Goal: Task Accomplishment & Management: Manage account settings

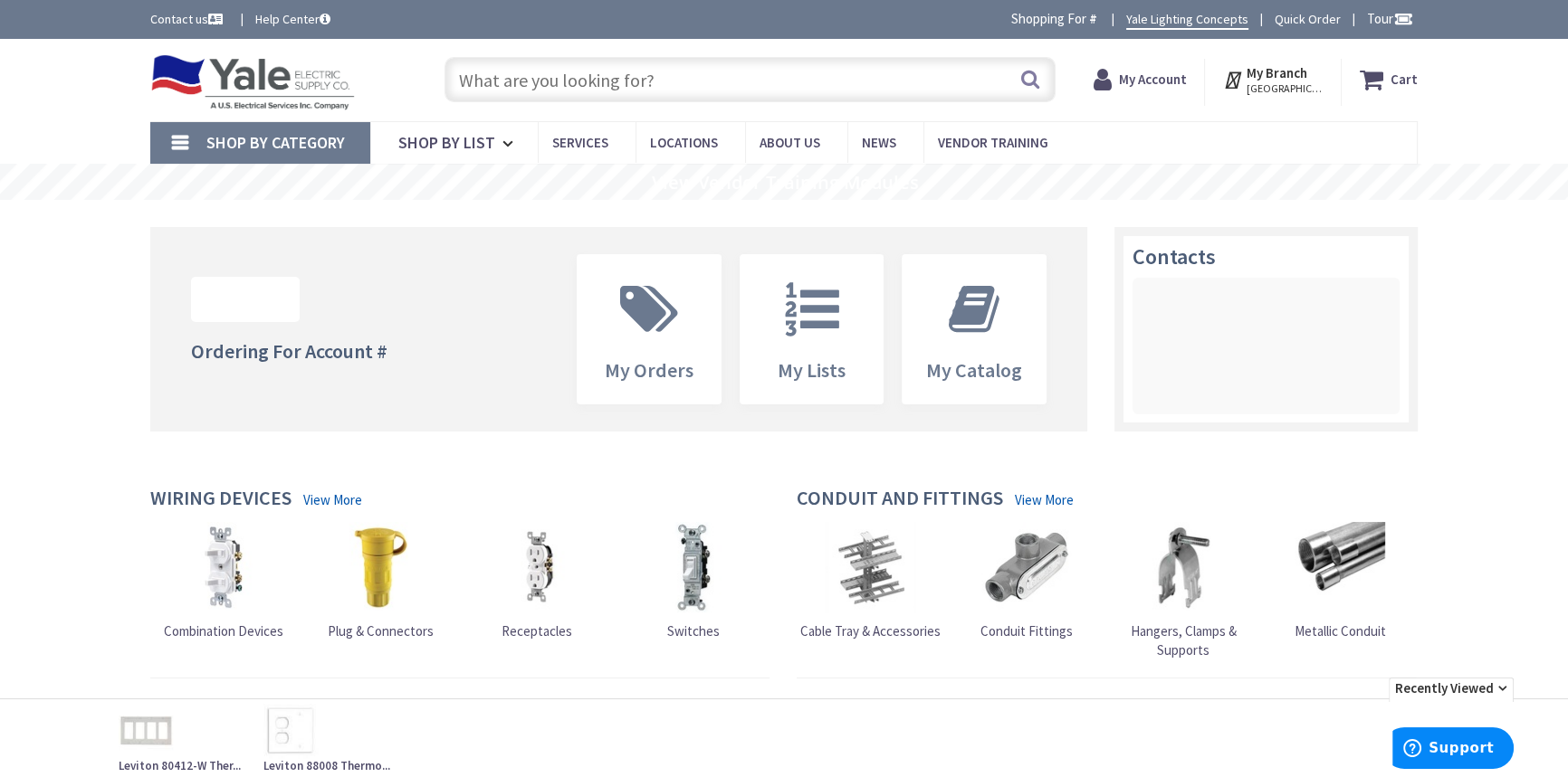
click at [614, 82] on input "text" at bounding box center [750, 80] width 611 height 45
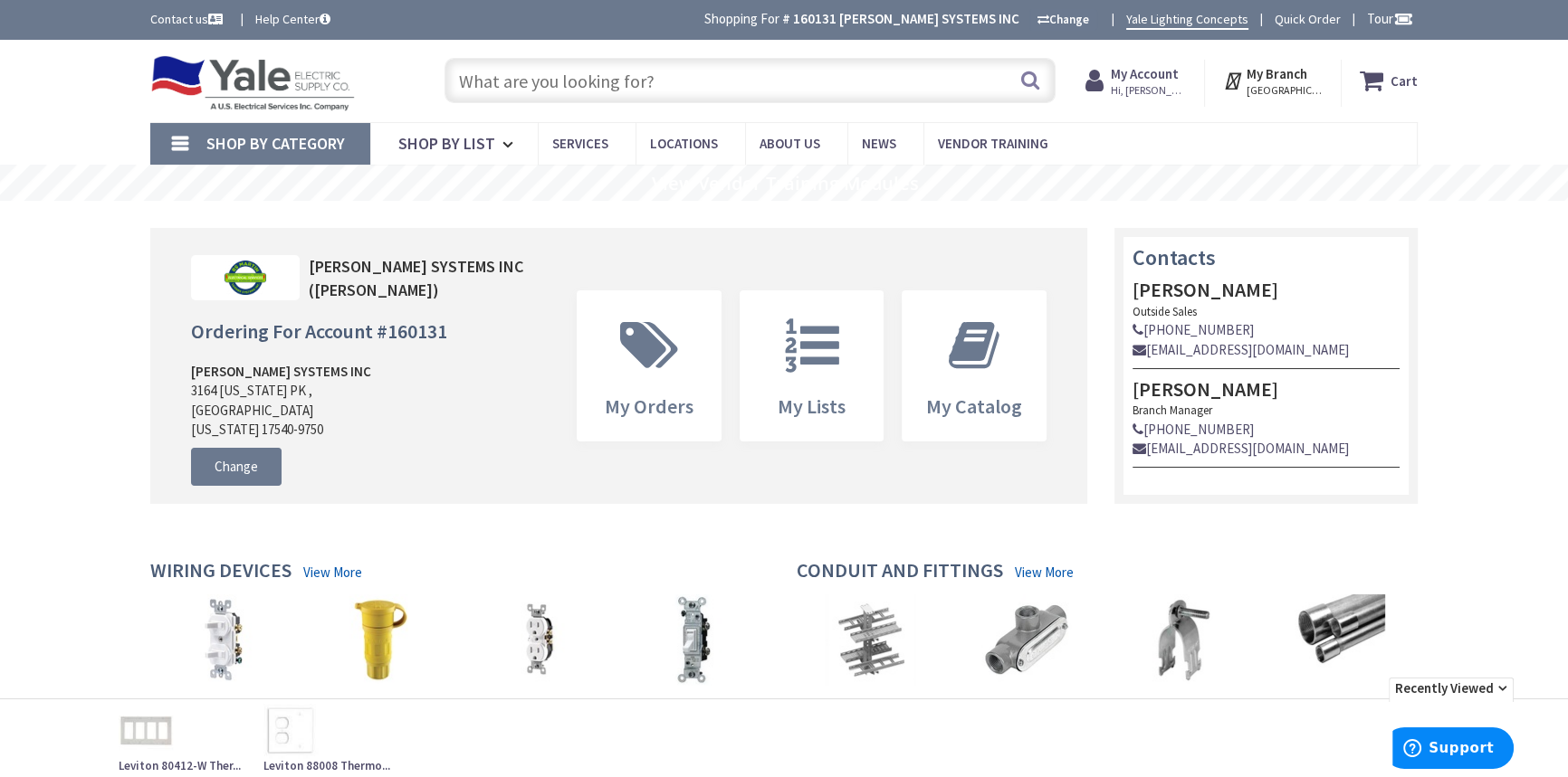
type input "[GEOGRAPHIC_DATA], [GEOGRAPHIC_DATA]"
click at [615, 82] on input "text" at bounding box center [750, 81] width 611 height 45
click at [1154, 78] on strong "My Account" at bounding box center [1144, 73] width 68 height 17
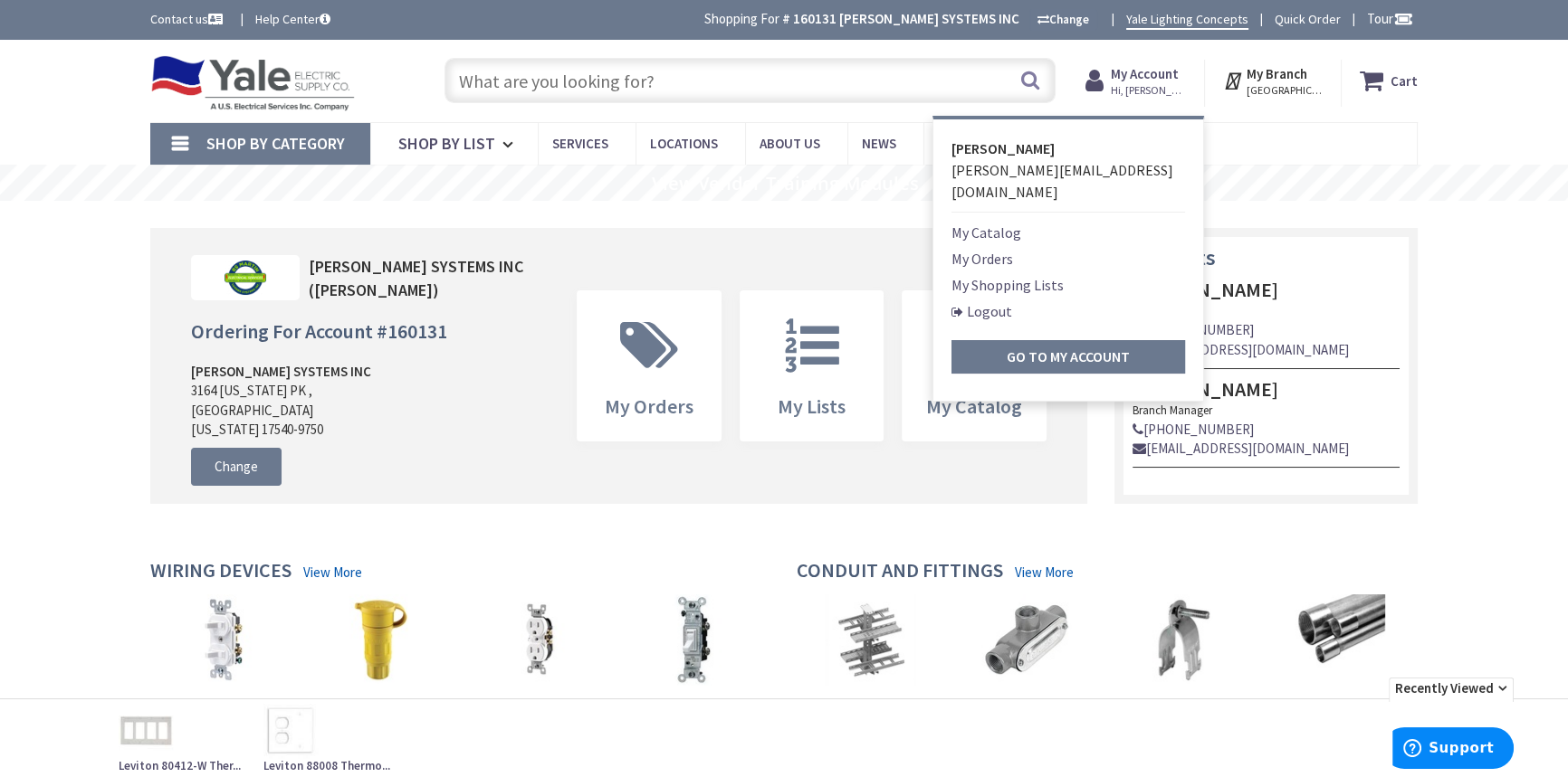
click at [1005, 274] on link "My Shopping Lists" at bounding box center [1007, 285] width 112 height 22
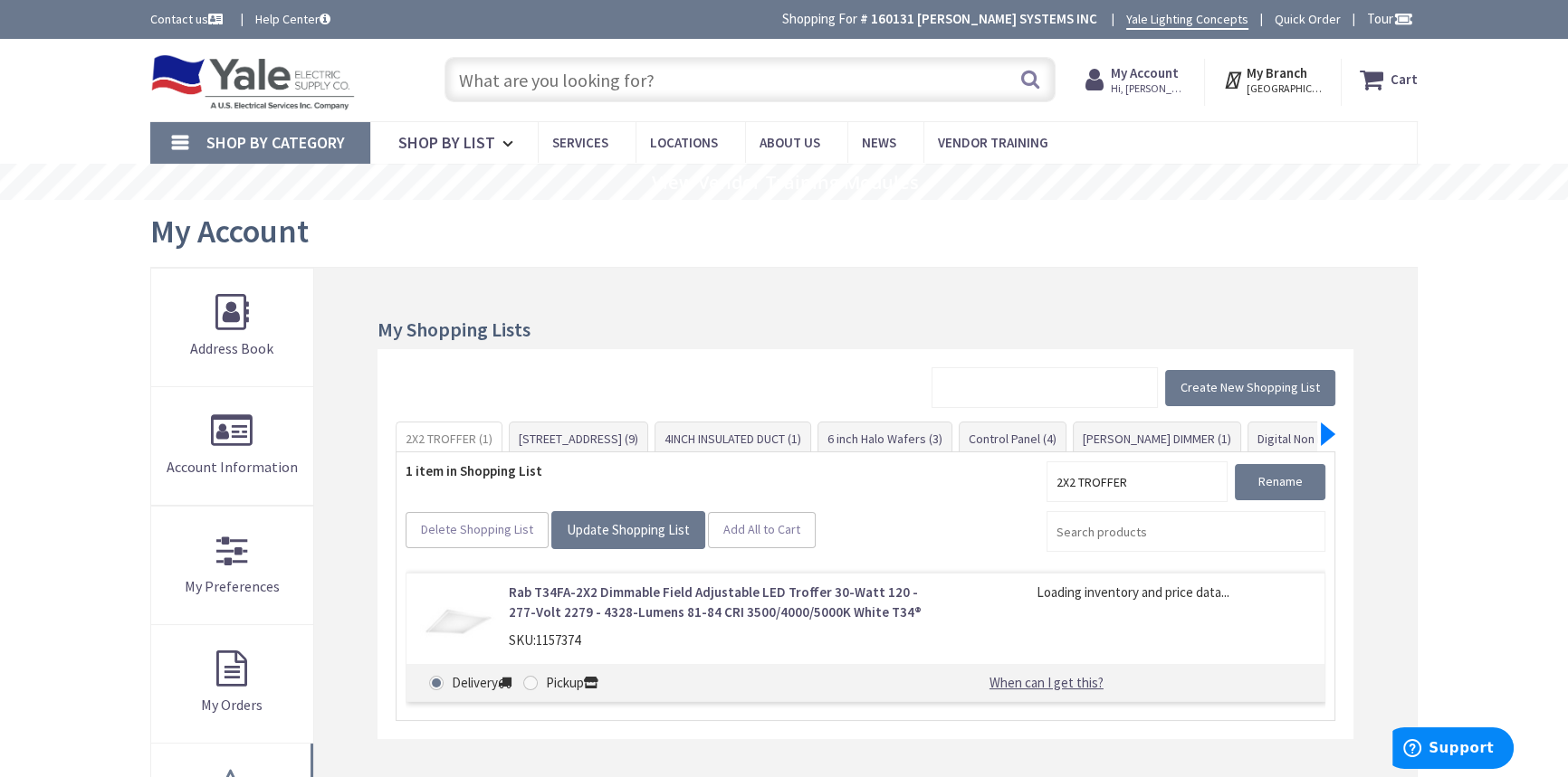
click at [1322, 431] on div at bounding box center [1328, 435] width 14 height 24
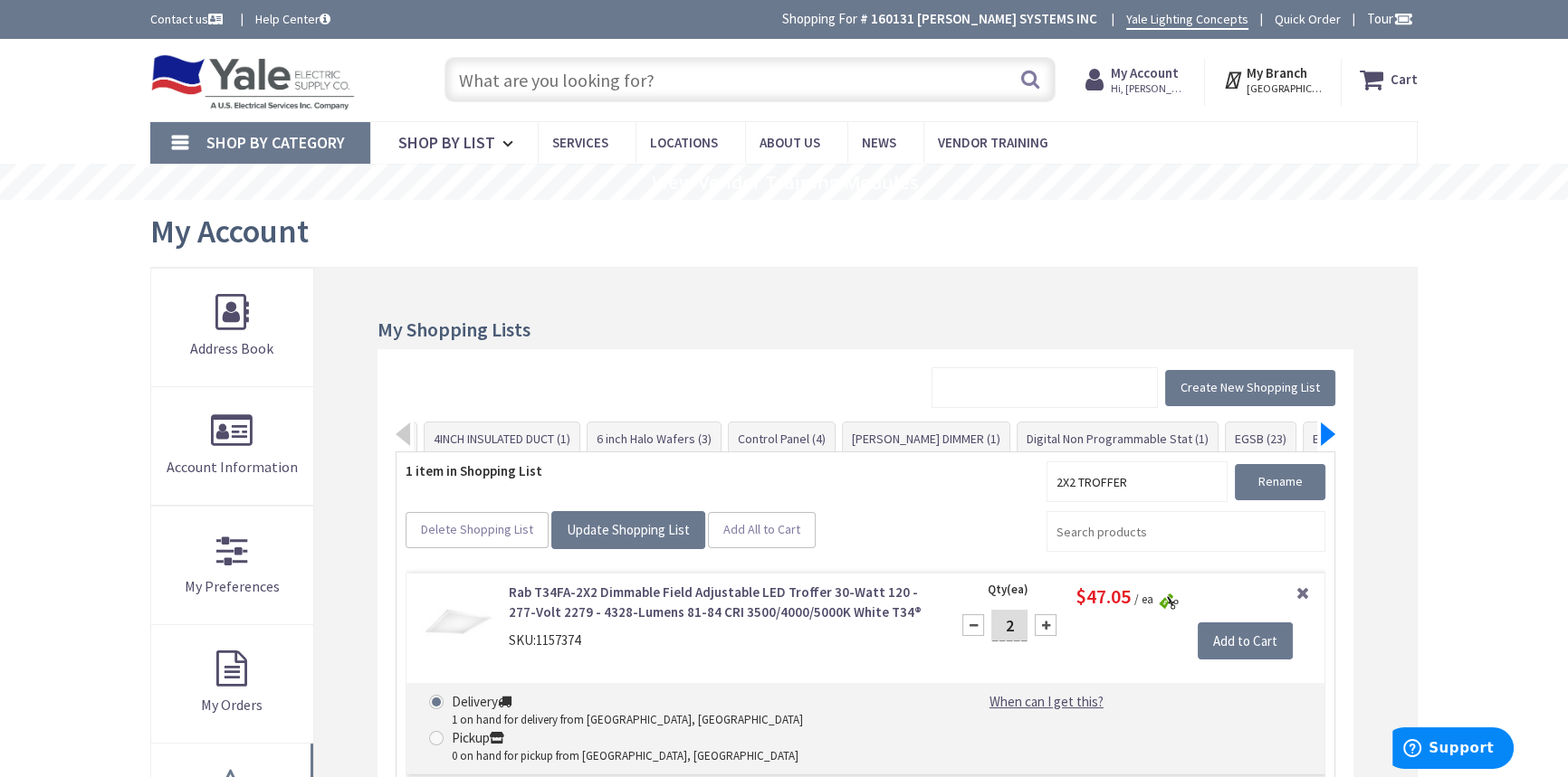
click at [1322, 431] on div at bounding box center [1328, 435] width 14 height 24
click at [1312, 430] on link "rosemont (0)" at bounding box center [1355, 441] width 88 height 33
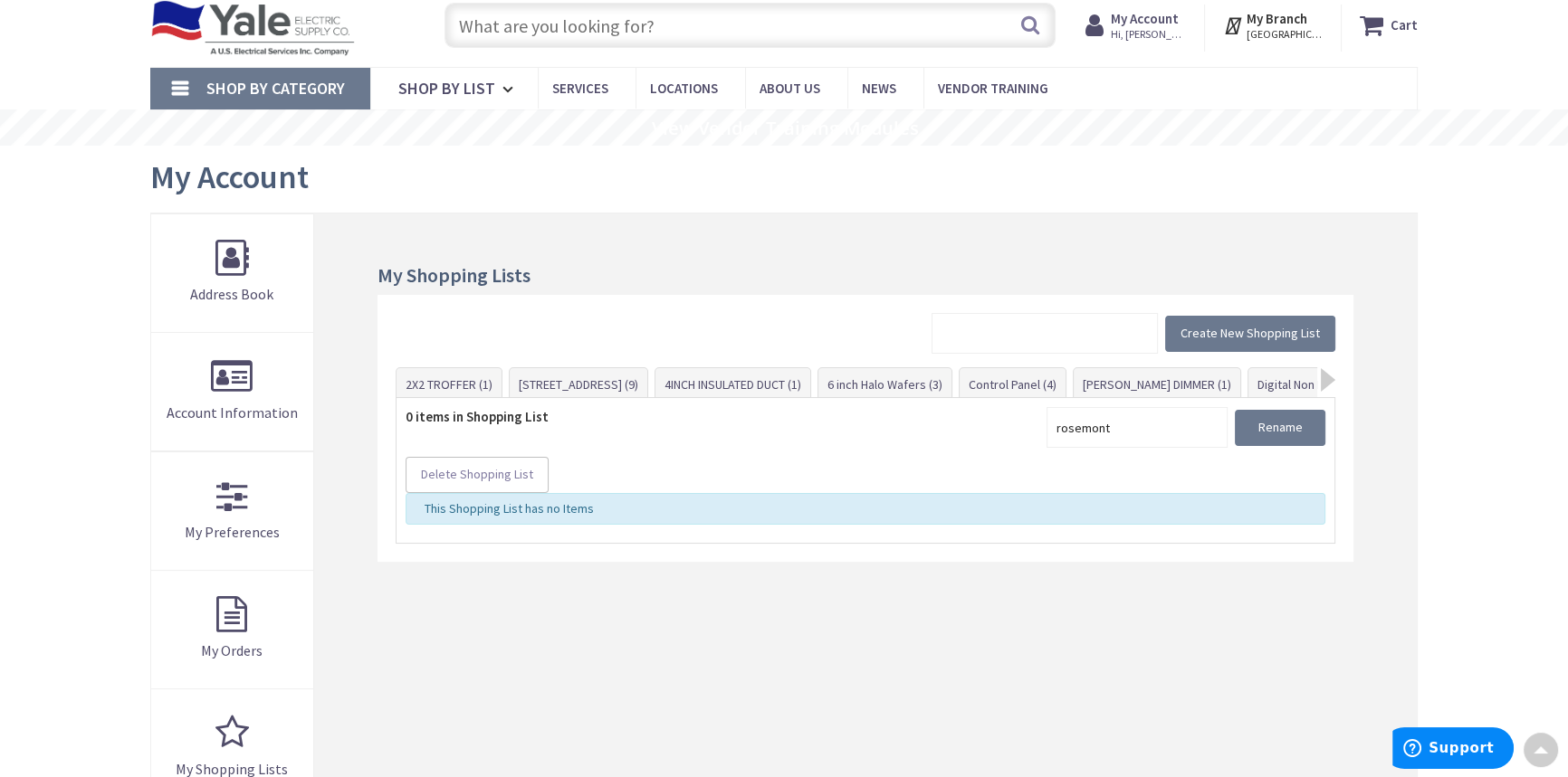
scroll to position [55, 0]
click at [1326, 379] on div at bounding box center [1328, 381] width 14 height 24
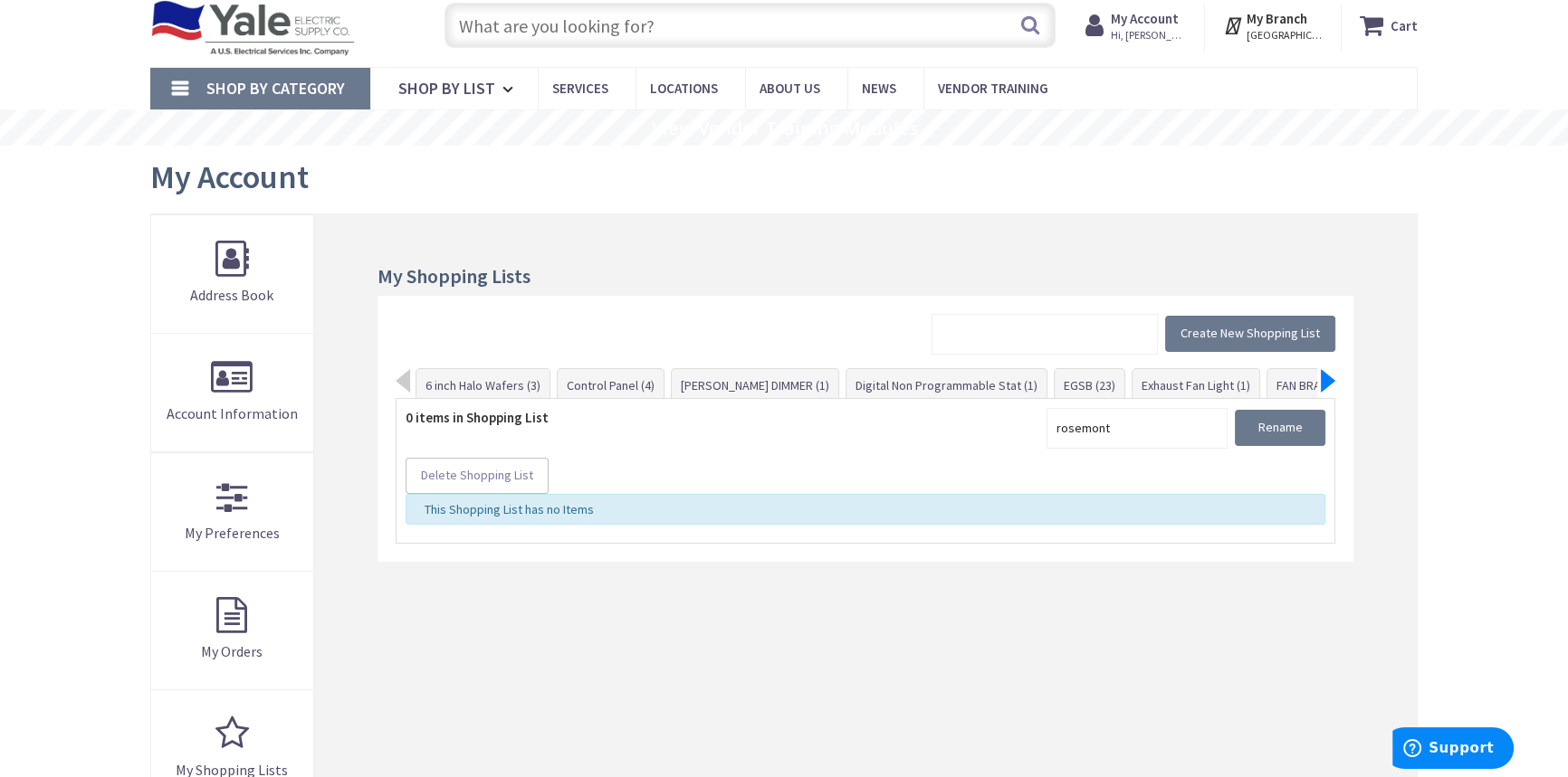
click at [1326, 379] on div at bounding box center [1328, 381] width 14 height 24
click at [1068, 388] on link "ROSEMONT (50)" at bounding box center [1119, 386] width 102 height 33
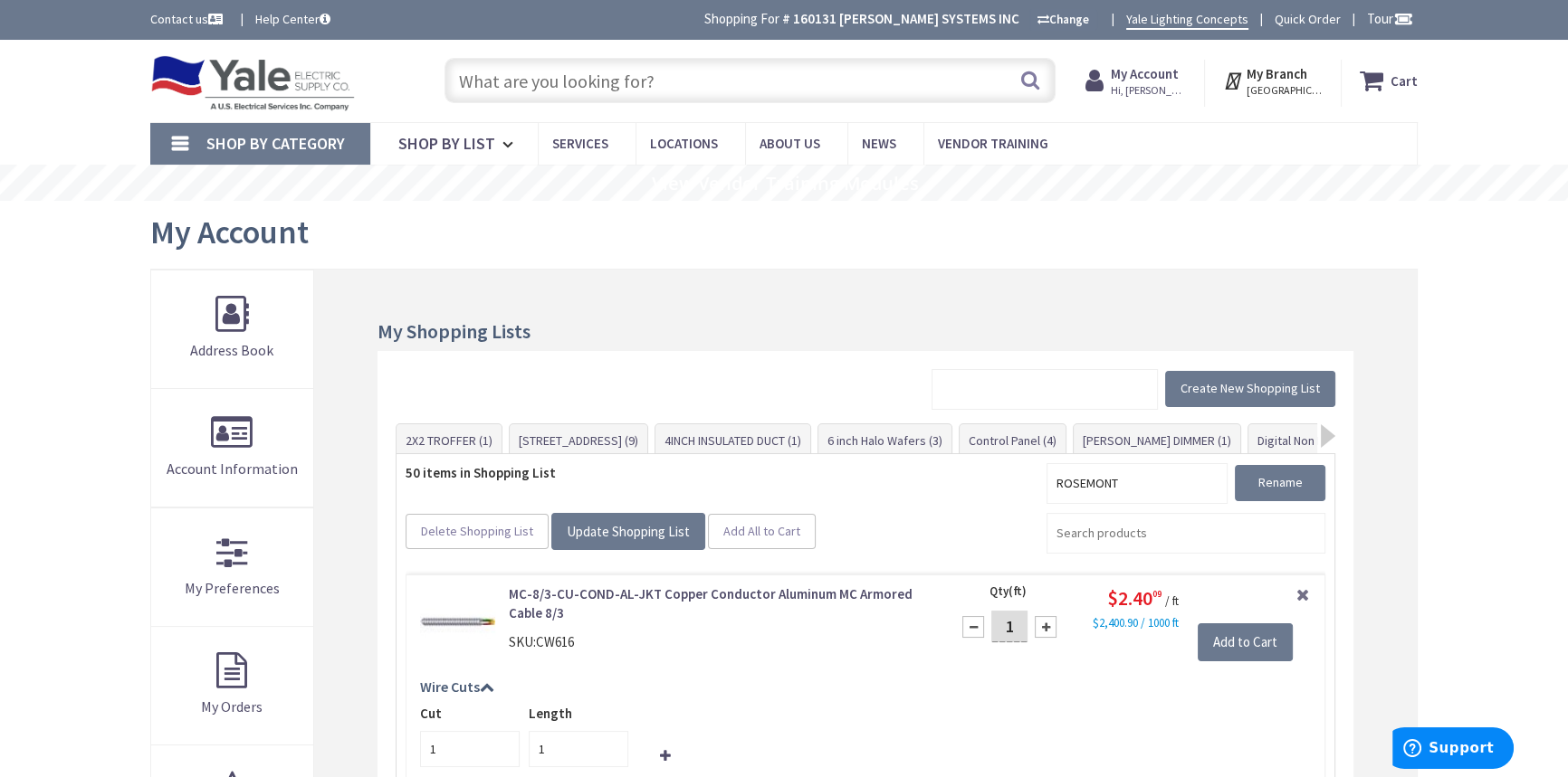
click at [599, 79] on input "text" at bounding box center [750, 81] width 611 height 45
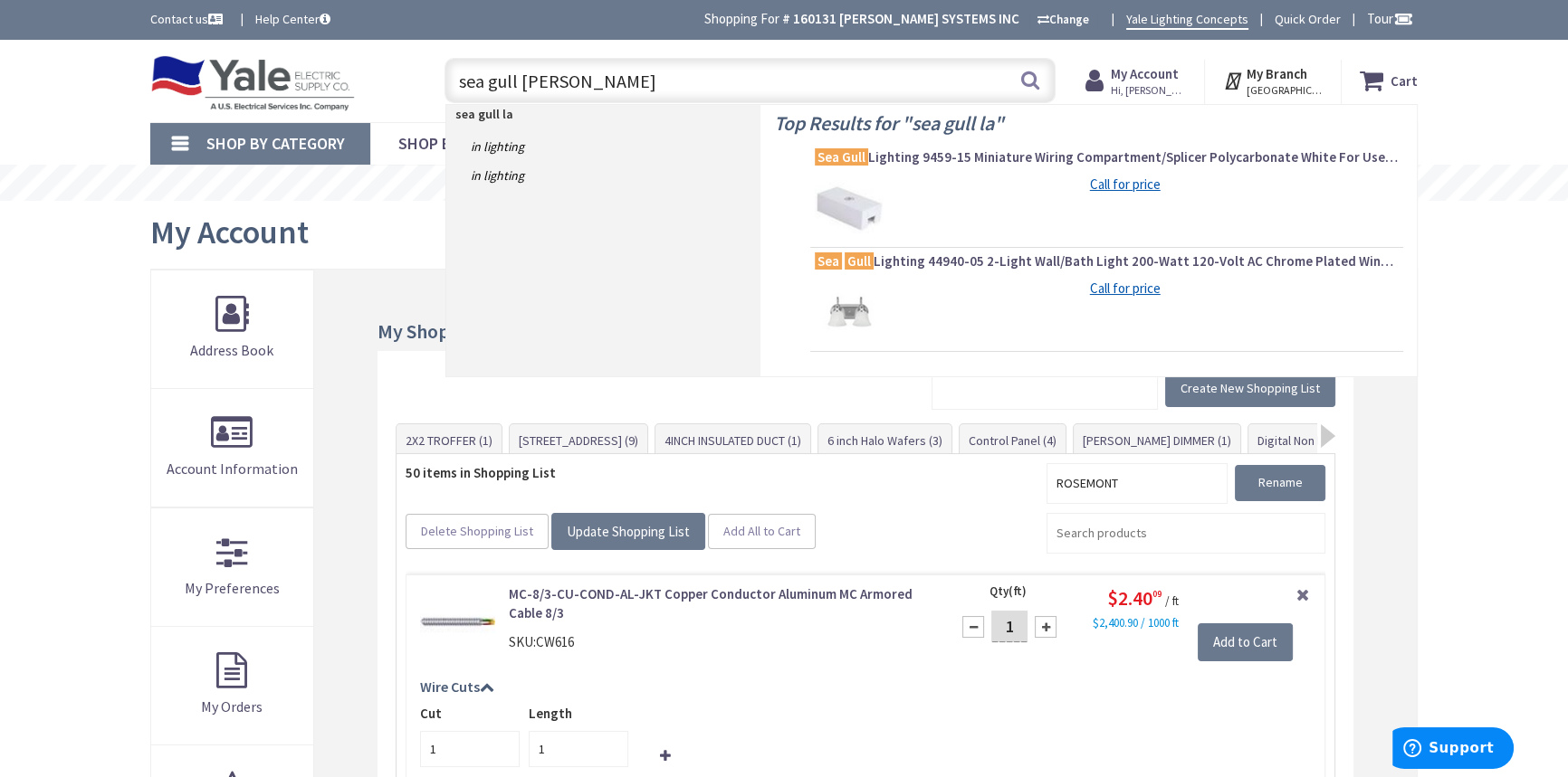
type input "sea gull lamp"
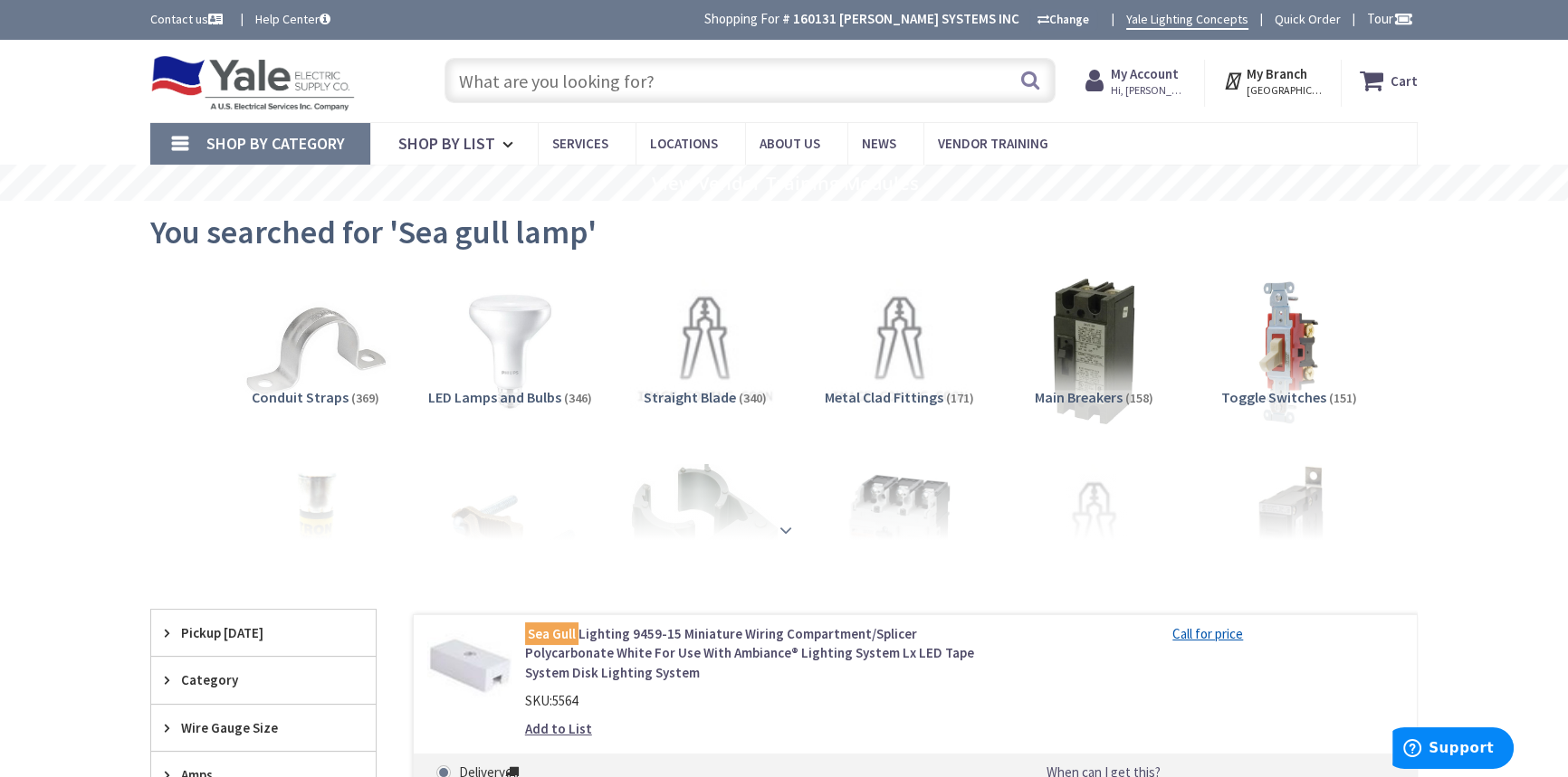
click at [780, 524] on strong at bounding box center [785, 531] width 22 height 20
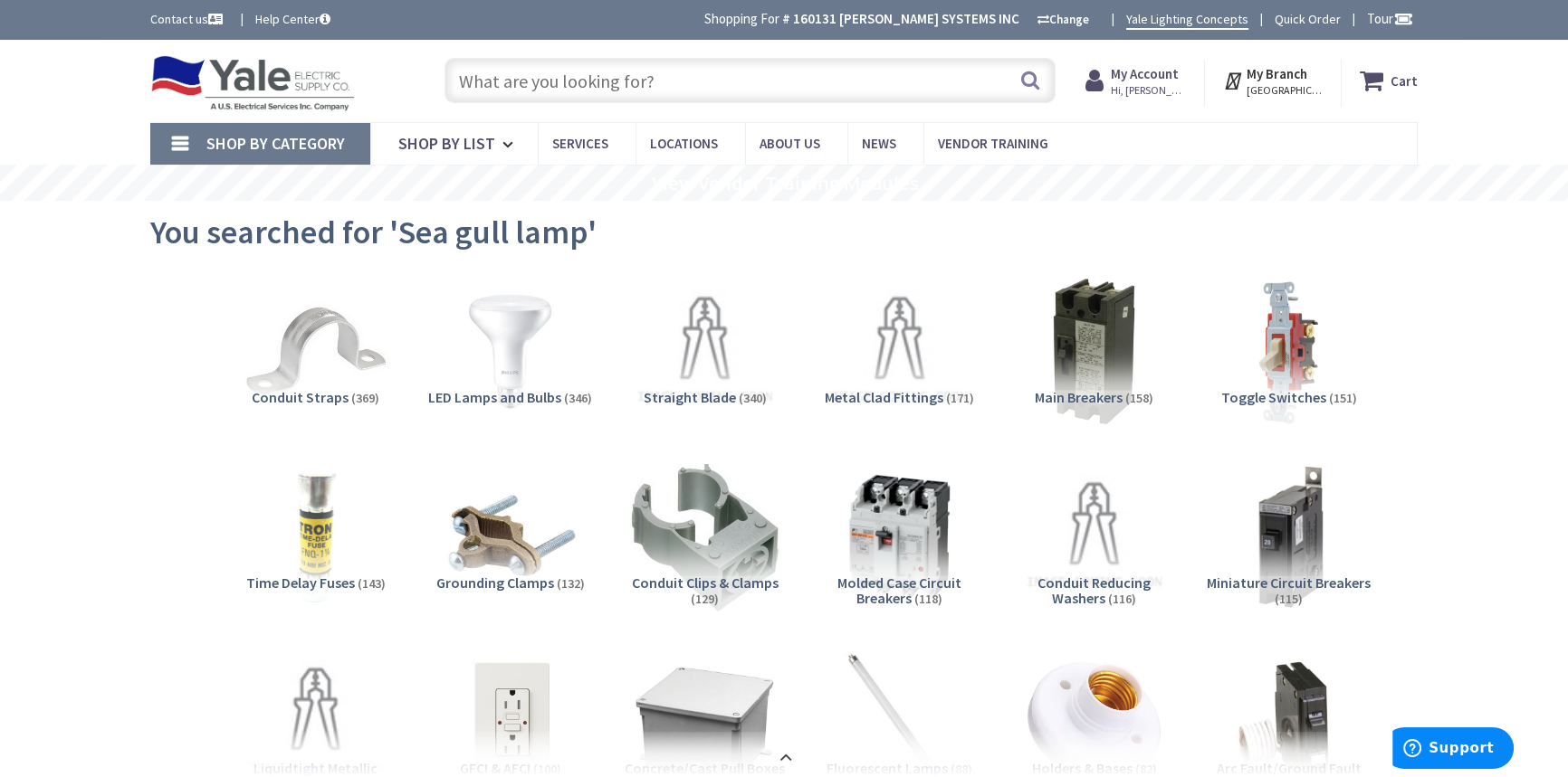
paste input "LED Festoon Bulb"
type input "LED Festoon Bulb"
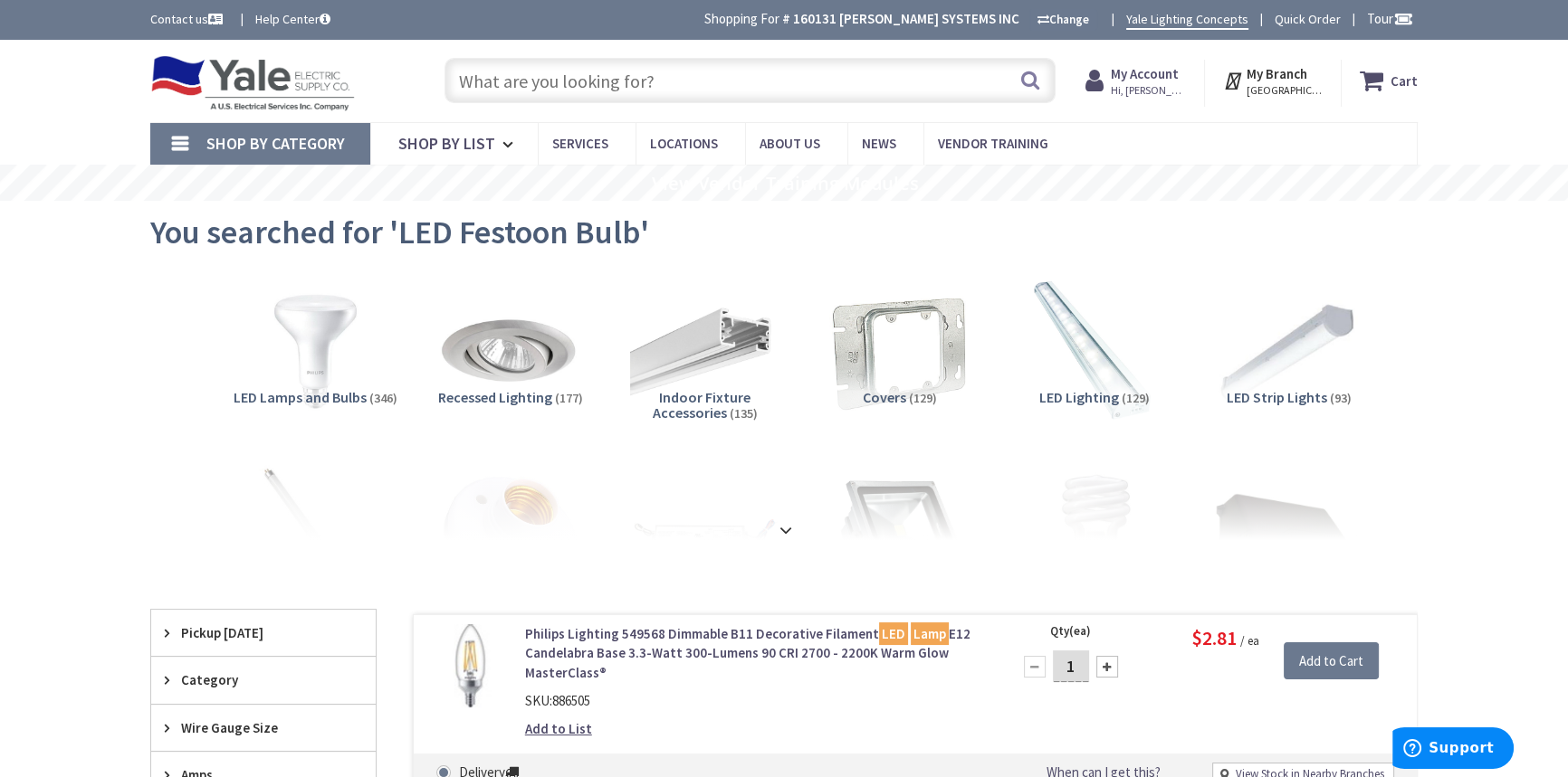
paste input "FESTOON-4SM41MM-27K"
type input "FESTOON-4SM41MM-27K"
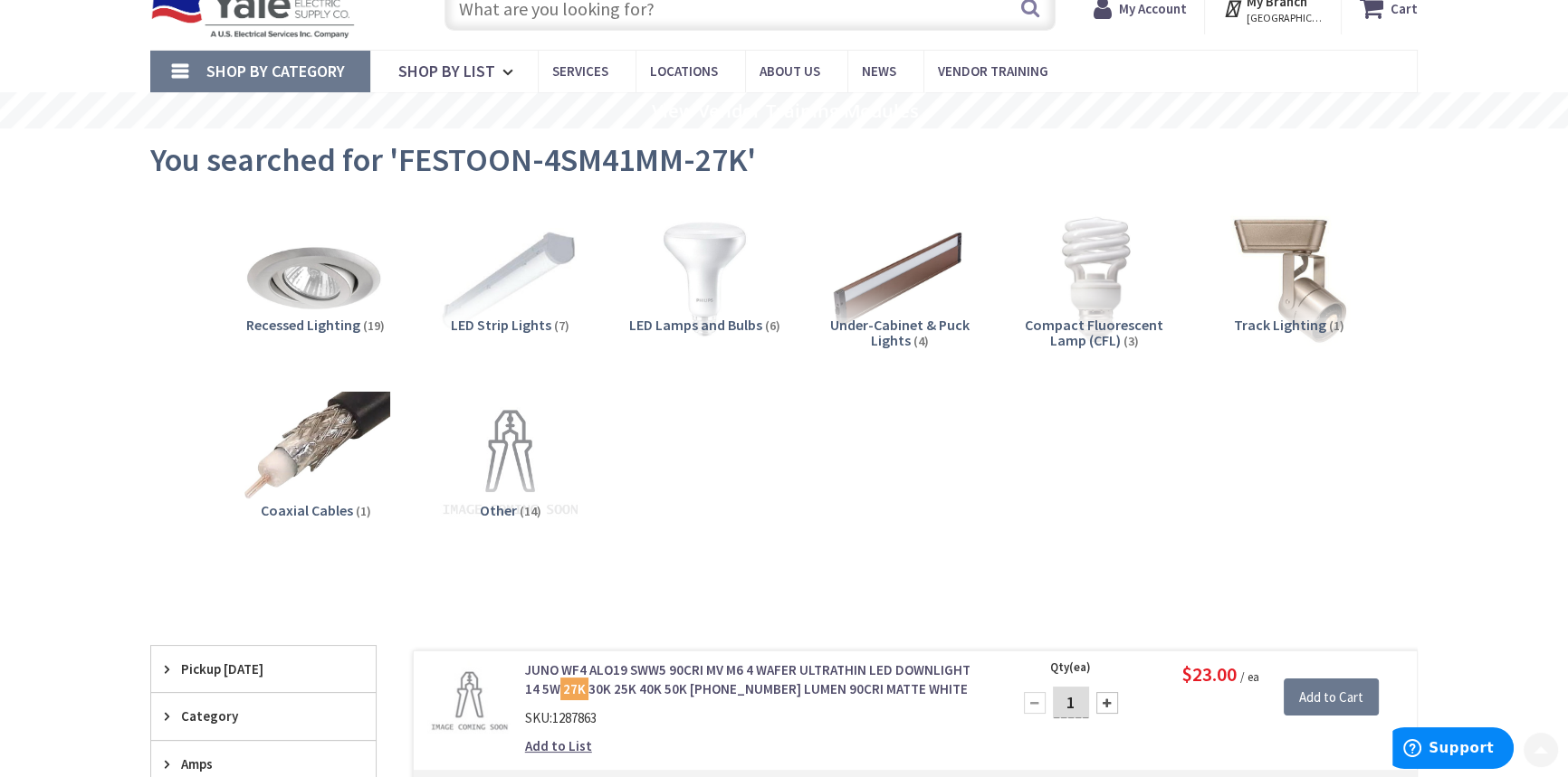
scroll to position [1, 0]
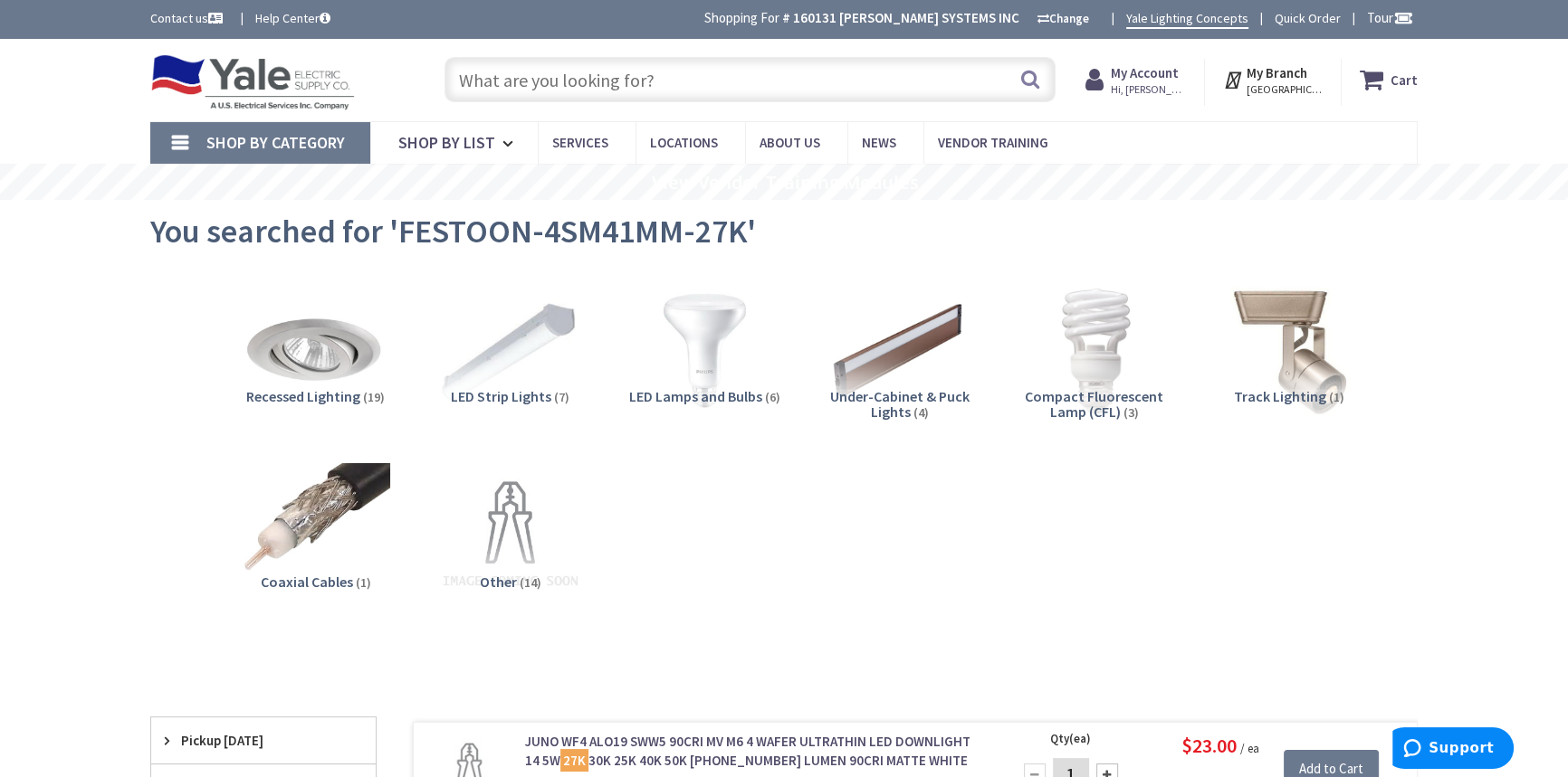
click at [584, 91] on input "text" at bounding box center [750, 80] width 611 height 45
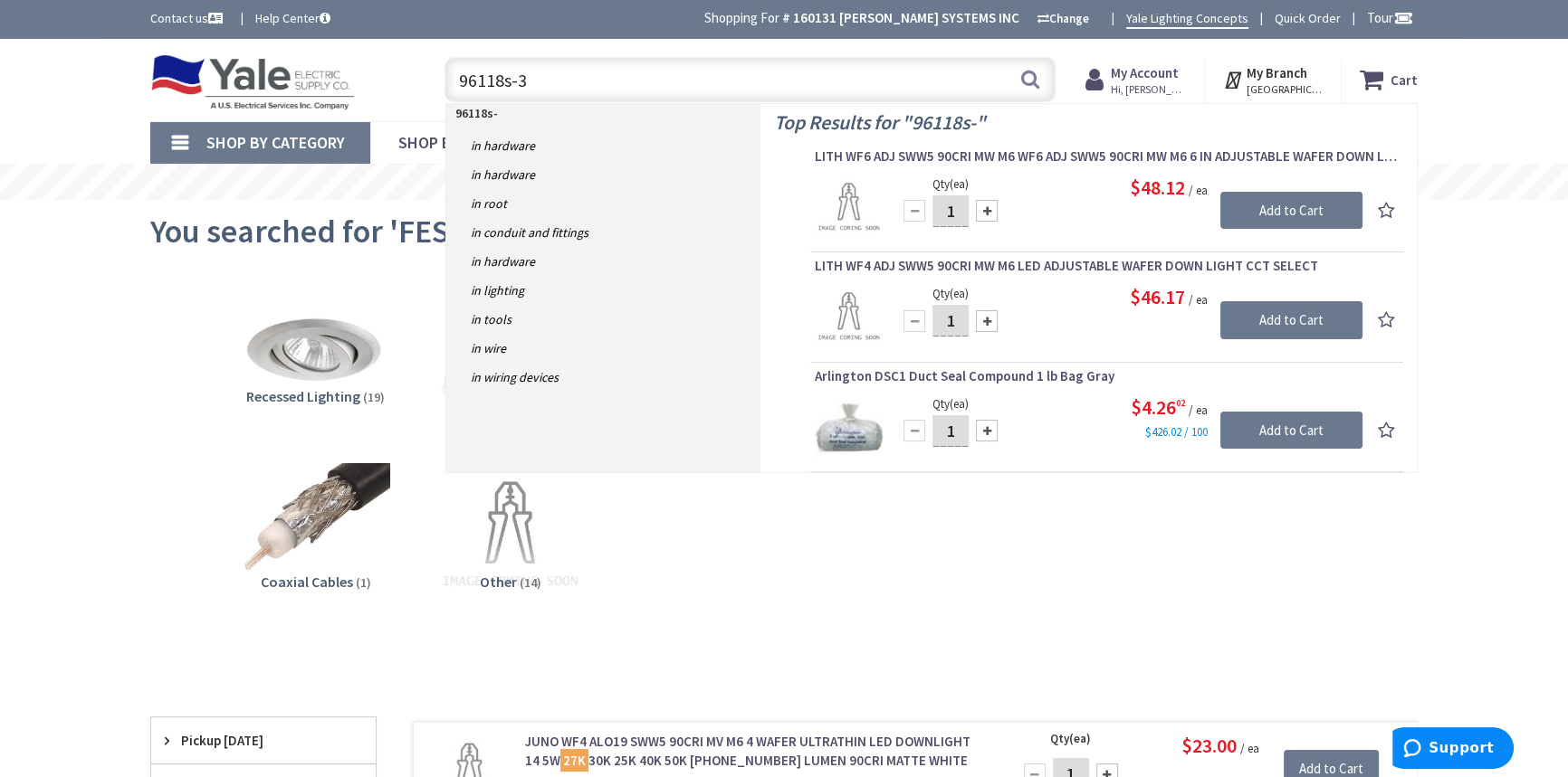
type input "96118s-32"
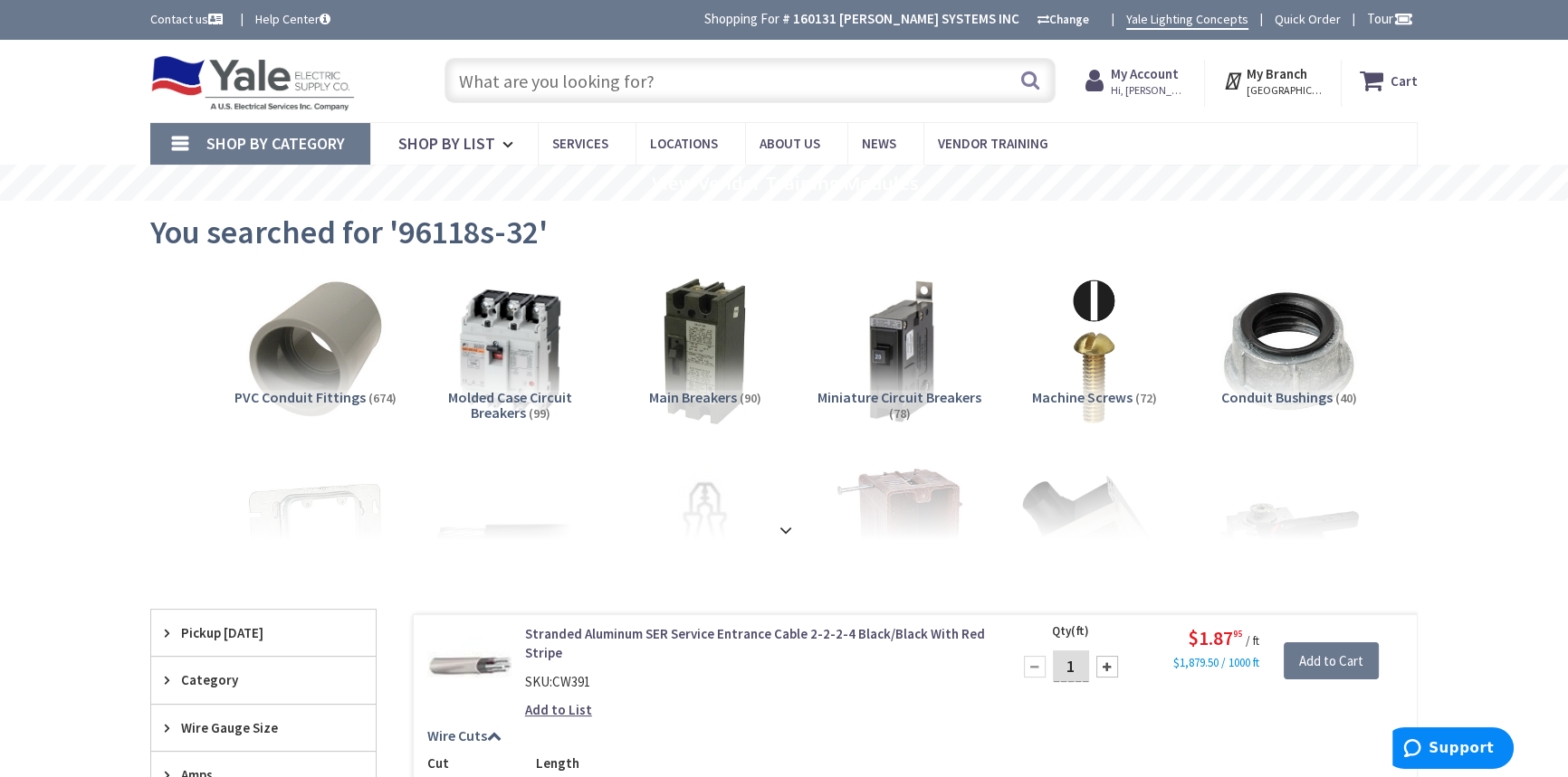
paste input "SEAGAMB 96118S-32"
type input "SEAGAMB 96118S-32"
click at [1178, 72] on strong "My Account" at bounding box center [1144, 73] width 68 height 17
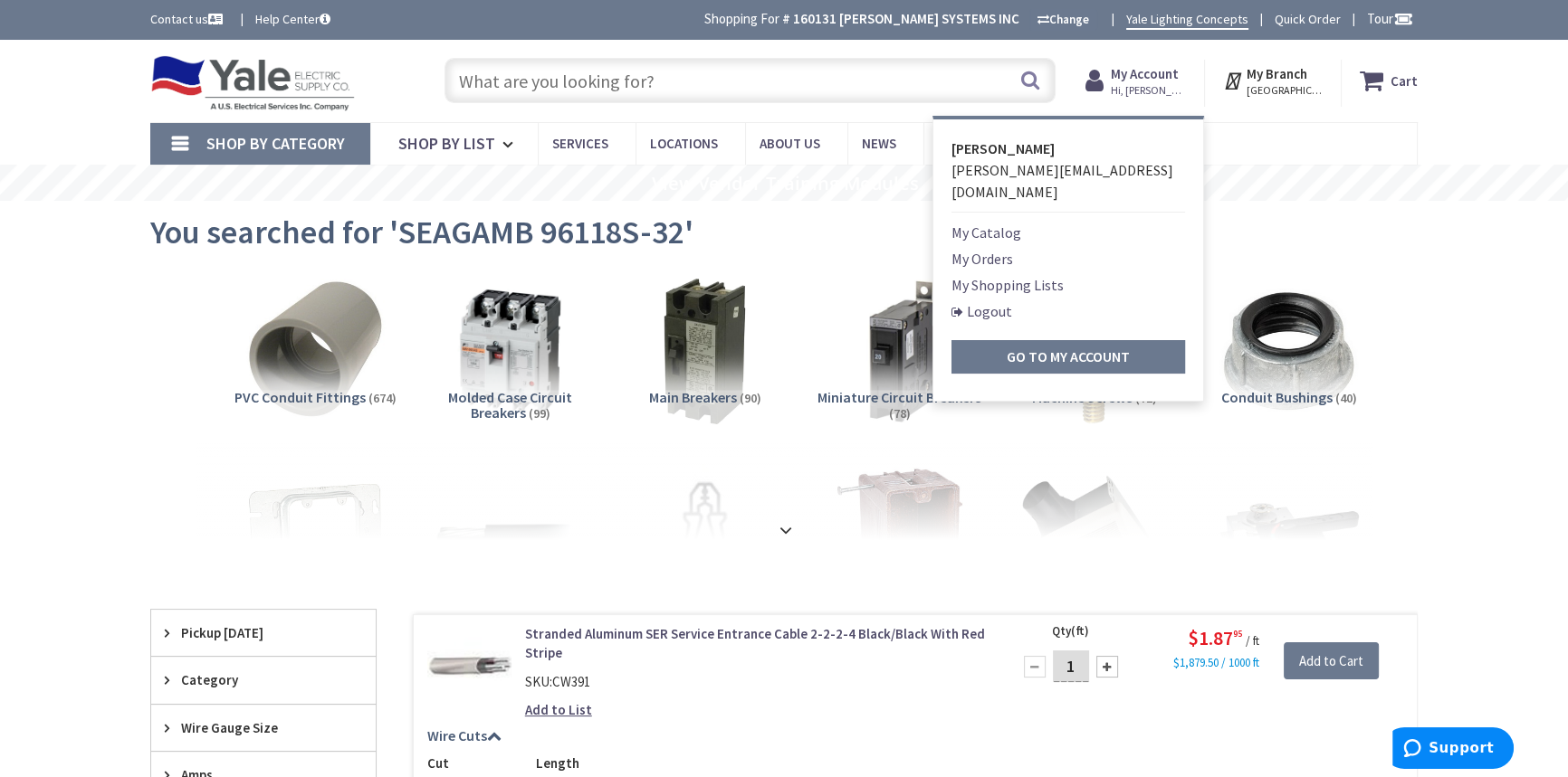
click at [1005, 274] on link "My Shopping Lists" at bounding box center [1007, 285] width 112 height 22
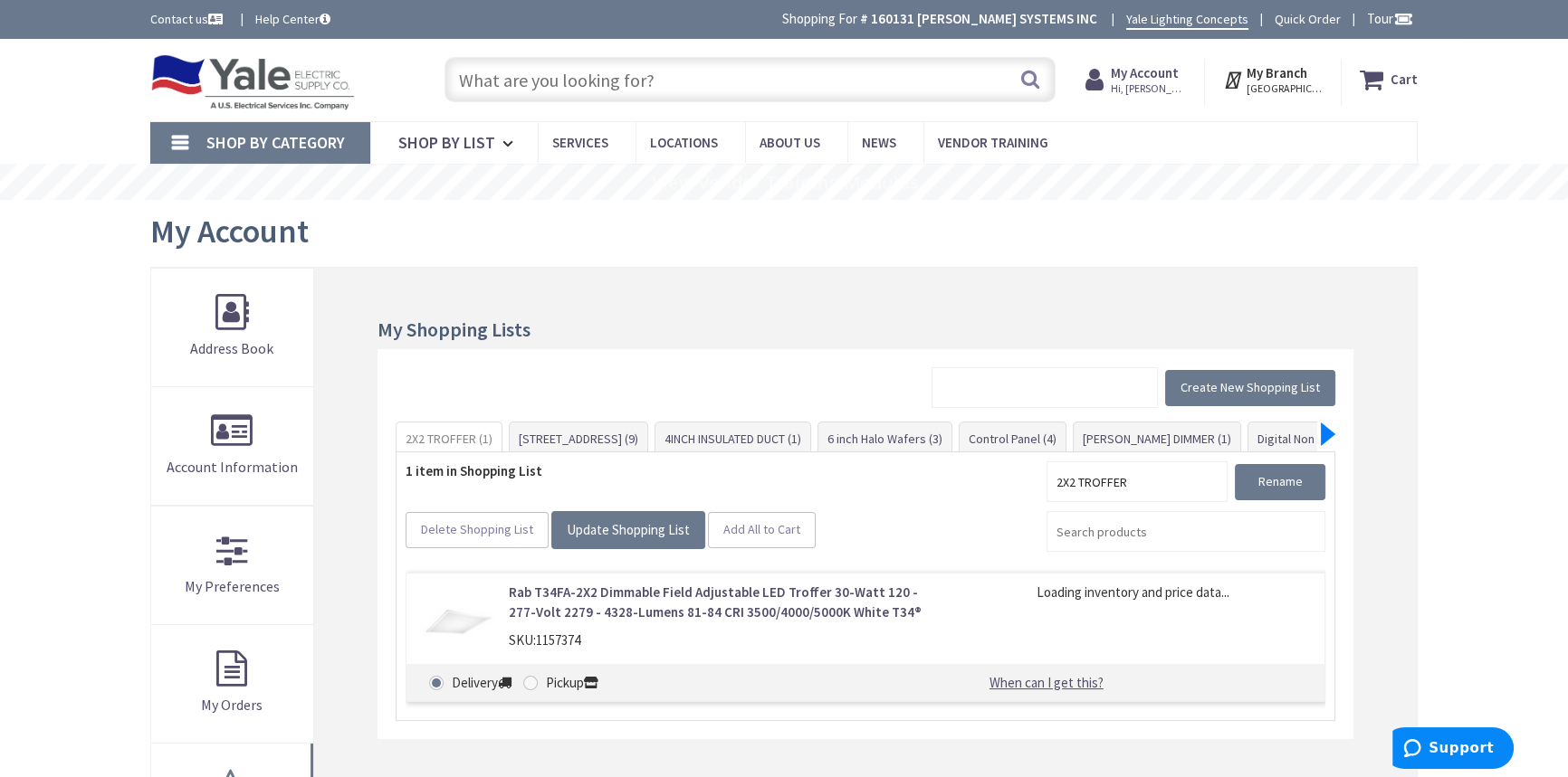
click at [1325, 434] on div at bounding box center [1328, 435] width 14 height 24
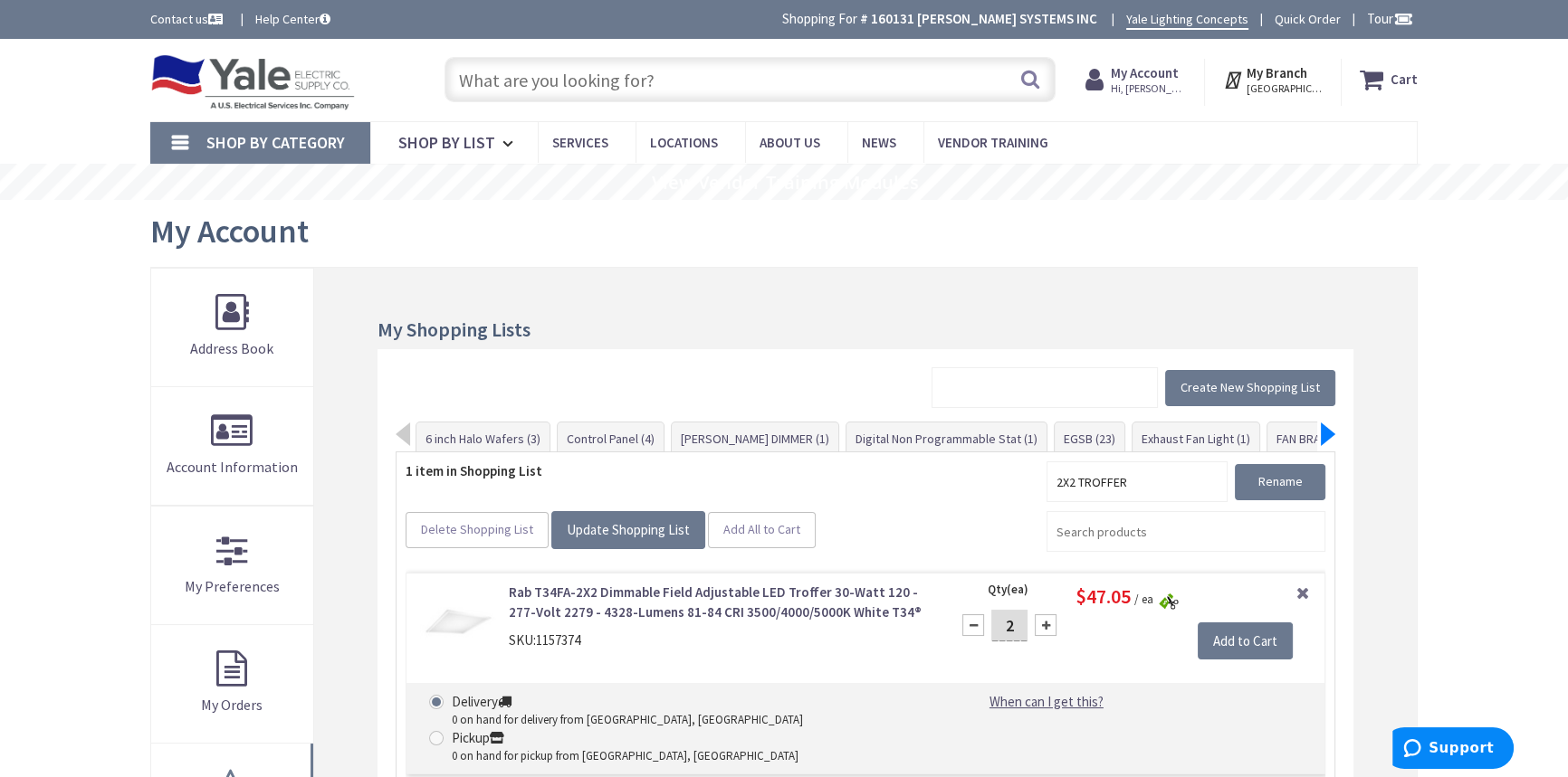
click at [1325, 434] on div at bounding box center [1328, 435] width 14 height 24
click at [1325, 434] on div at bounding box center [1328, 436] width 14 height 24
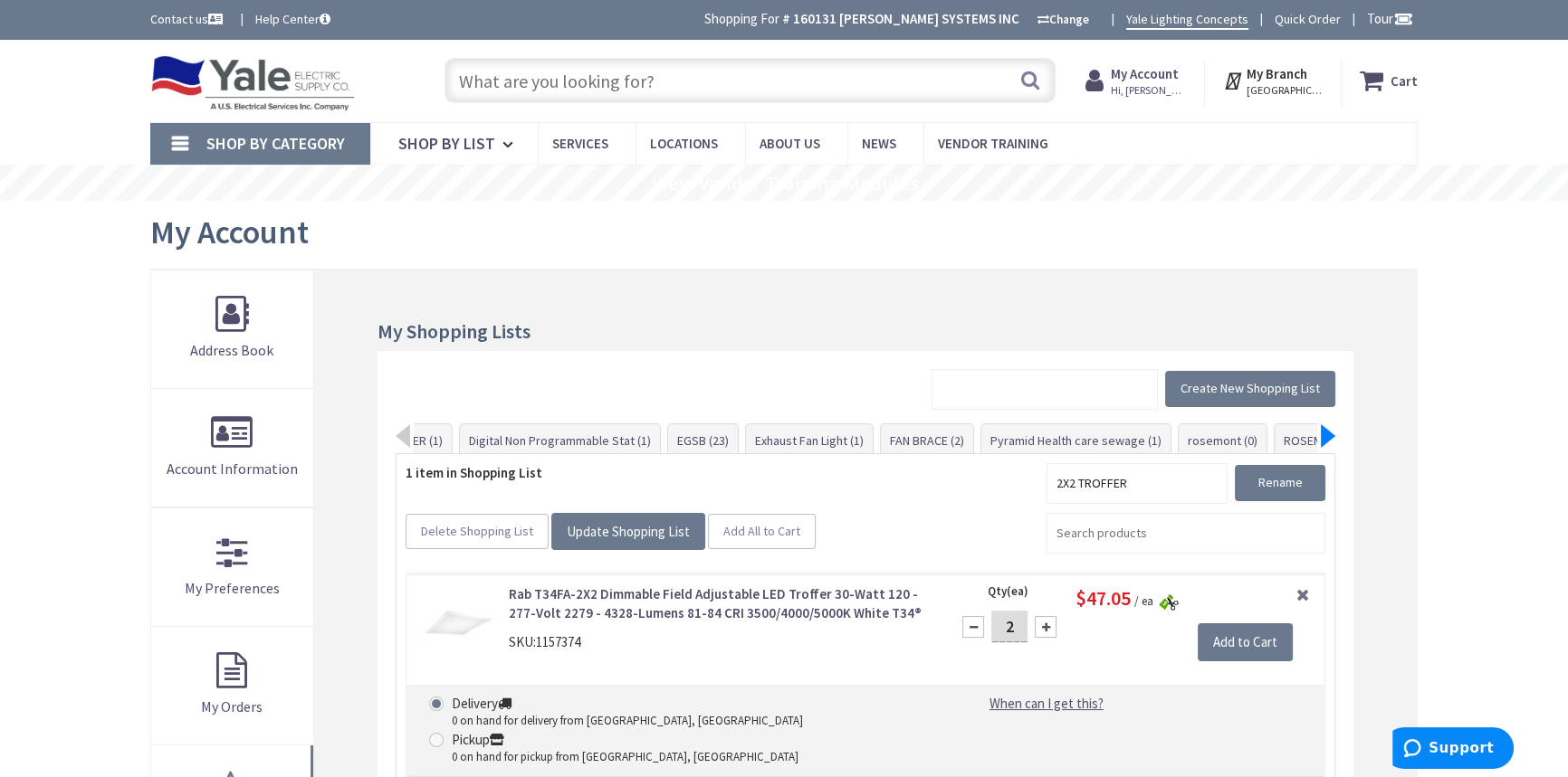
click at [1325, 434] on div at bounding box center [1328, 436] width 14 height 24
click at [1068, 436] on link "ROSEMONT (50)" at bounding box center [1119, 441] width 102 height 33
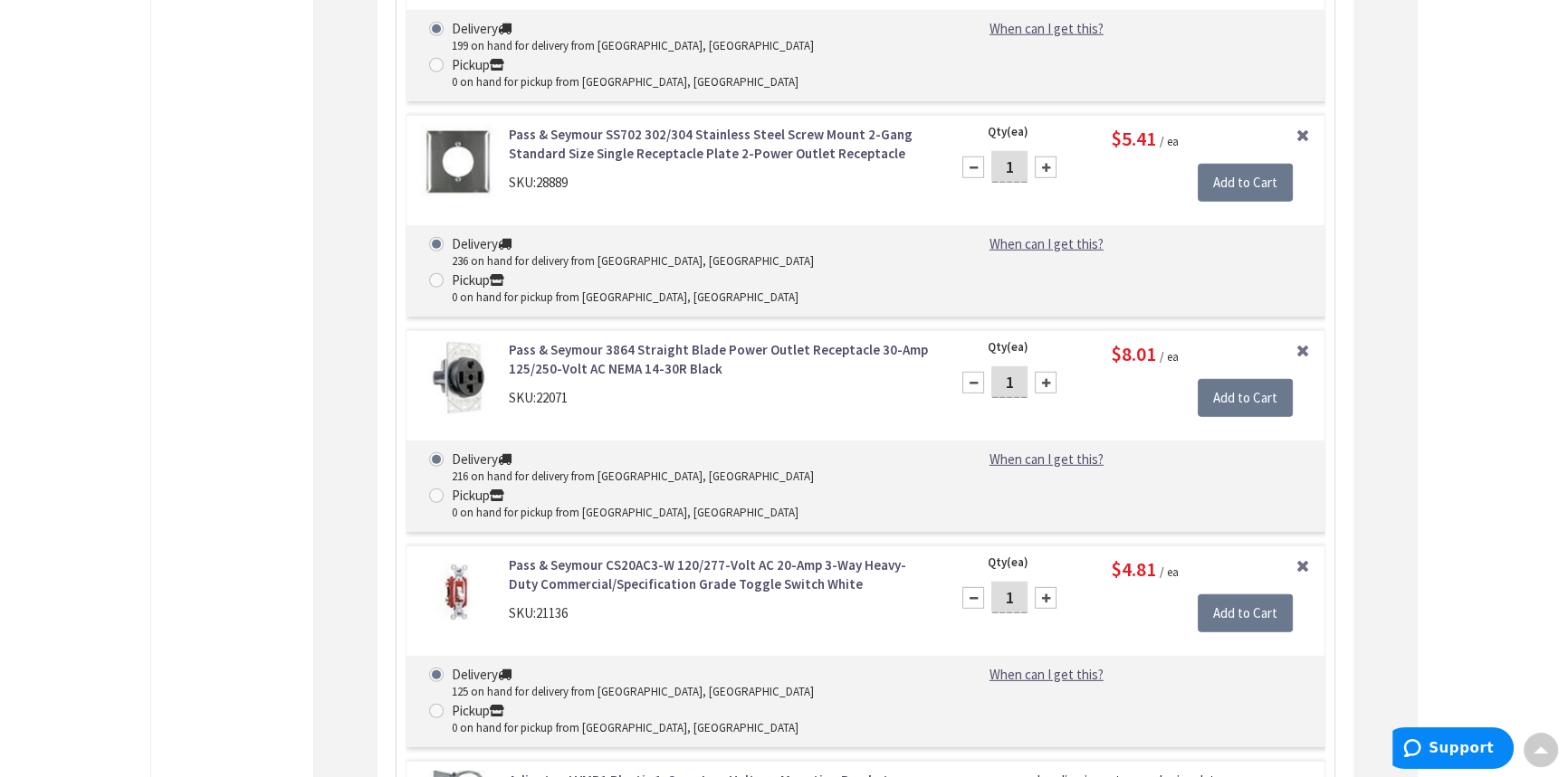
scroll to position [6509, 0]
